Goal: Task Accomplishment & Management: Complete application form

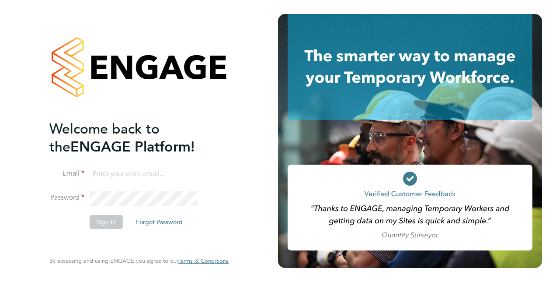
click at [116, 172] on input at bounding box center [144, 174] width 108 height 16
type input "suzanne.worrall2@justice.gov.uk"
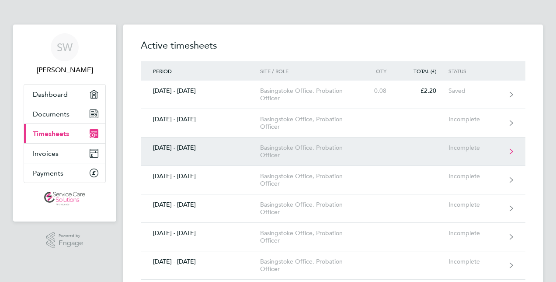
scroll to position [175, 0]
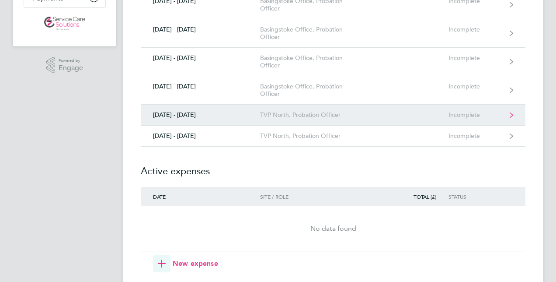
click at [291, 115] on div "TVP North, Probation Officer" at bounding box center [310, 114] width 100 height 7
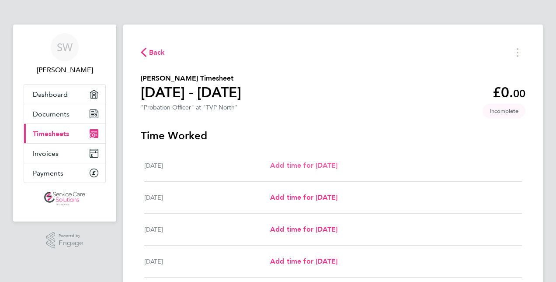
click at [305, 168] on span "Add time for [DATE]" at bounding box center [303, 165] width 67 height 8
select select "30"
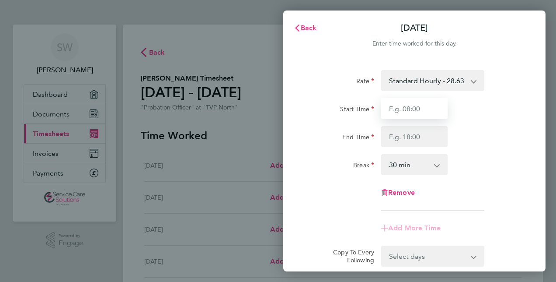
click at [407, 108] on input "Start Time" at bounding box center [414, 108] width 66 height 21
type input "09:00"
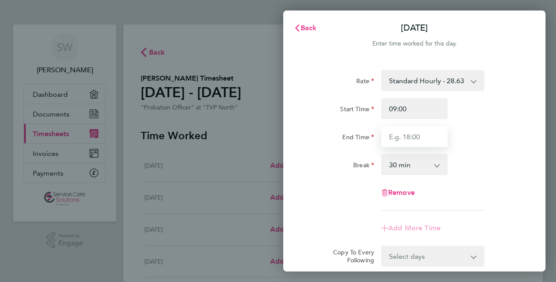
type input "17:00"
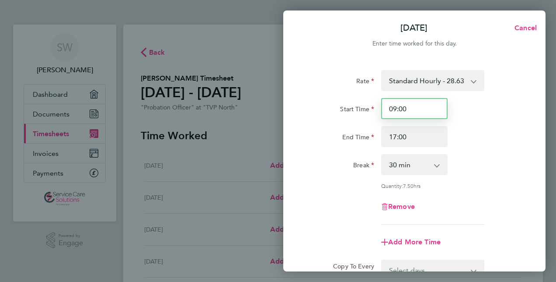
scroll to position [113, 0]
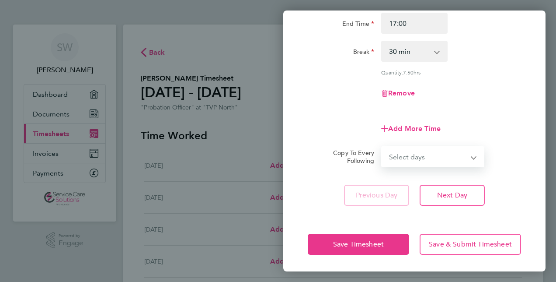
click at [422, 157] on select "Select days Day Weekday (Mon-Fri) Weekend (Sat-Sun) [DATE] [DATE] [DATE] [DATE]…" at bounding box center [428, 156] width 92 height 19
select select "WEEKDAY"
click at [382, 147] on select "Select days Day Weekday (Mon-Fri) Weekend (Sat-Sun) [DATE] [DATE] [DATE] [DATE]…" at bounding box center [428, 156] width 92 height 19
select select "[DATE]"
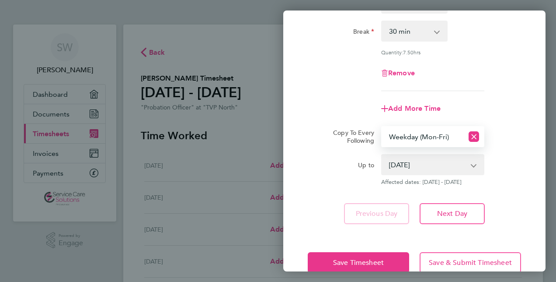
scroll to position [152, 0]
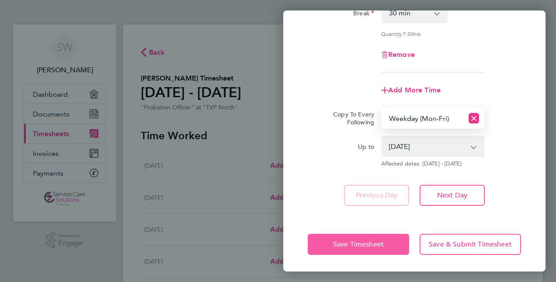
click at [359, 243] on span "Save Timesheet" at bounding box center [358, 244] width 51 height 9
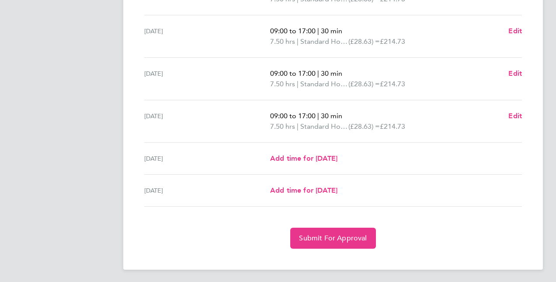
scroll to position [314, 0]
click at [317, 239] on span "Submit For Approval" at bounding box center [333, 237] width 68 height 9
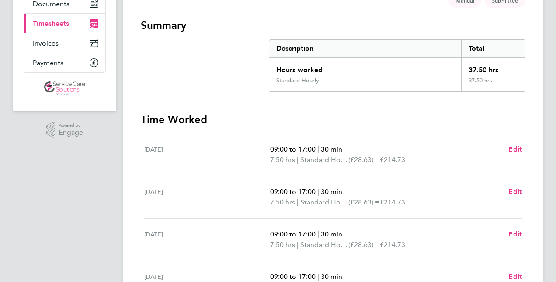
scroll to position [0, 0]
